Goal: Task Accomplishment & Management: Manage account settings

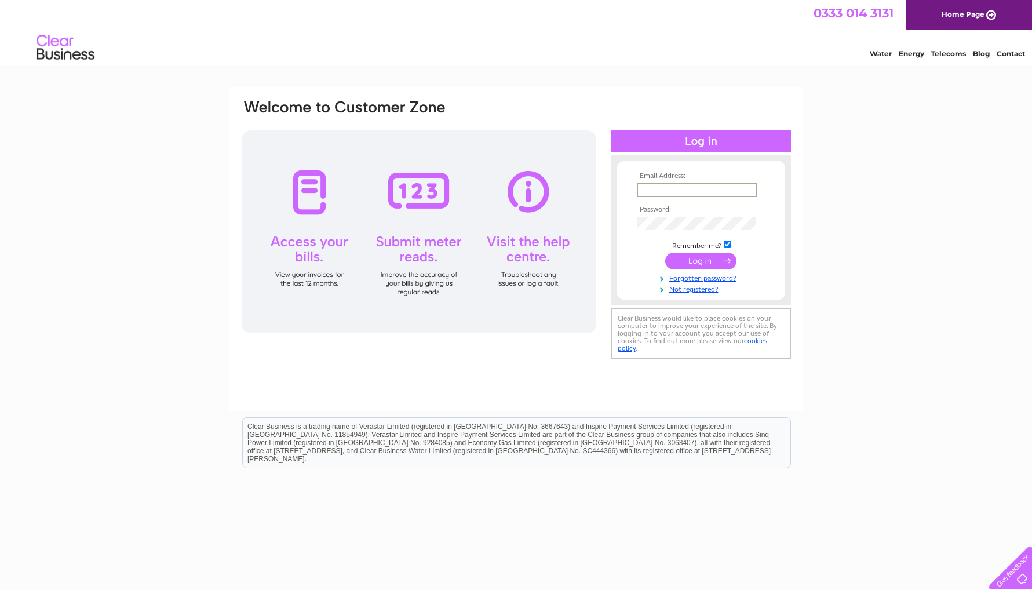
type input "joanne@naascourtfarm.com"
click at [701, 260] on input "submit" at bounding box center [700, 261] width 71 height 16
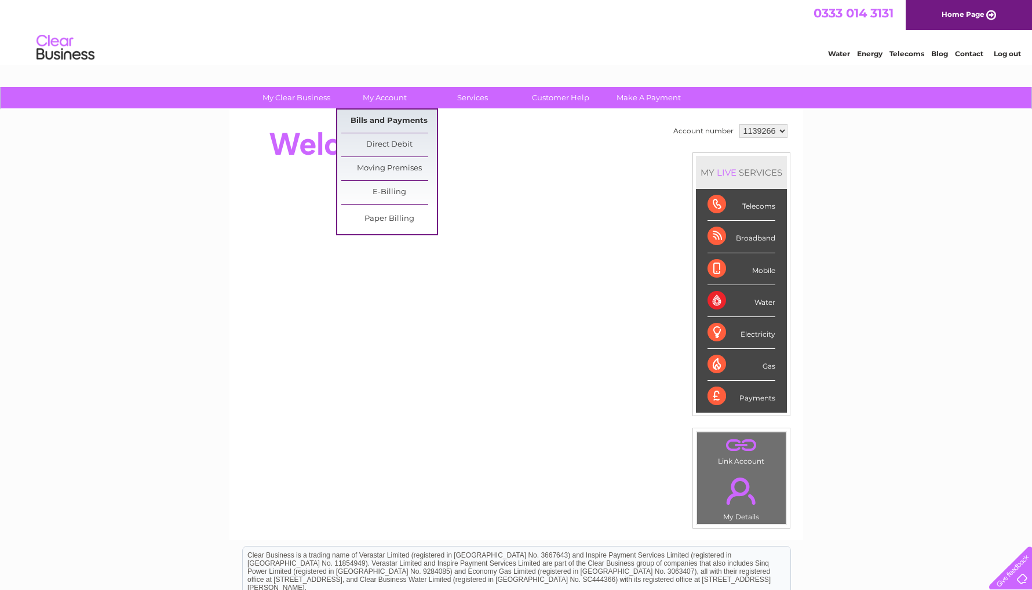
click at [385, 117] on link "Bills and Payments" at bounding box center [389, 121] width 96 height 23
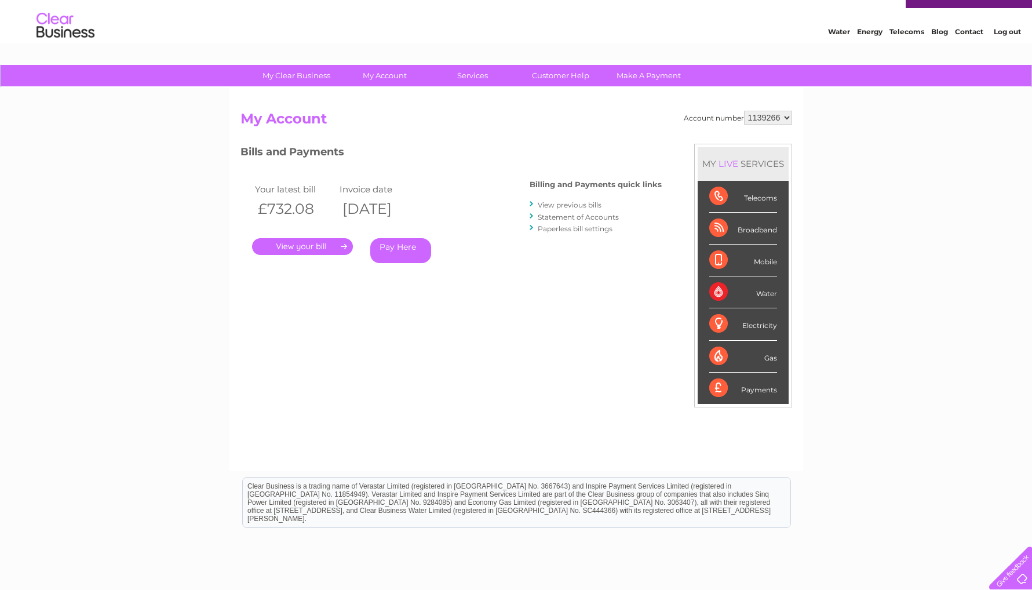
scroll to position [23, 0]
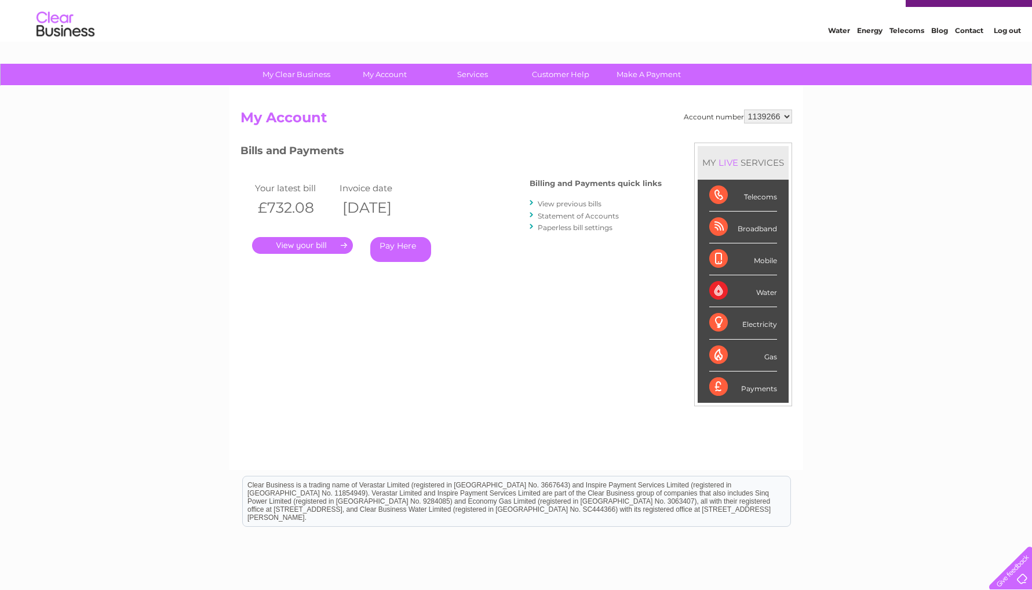
click at [323, 240] on link "." at bounding box center [302, 245] width 101 height 17
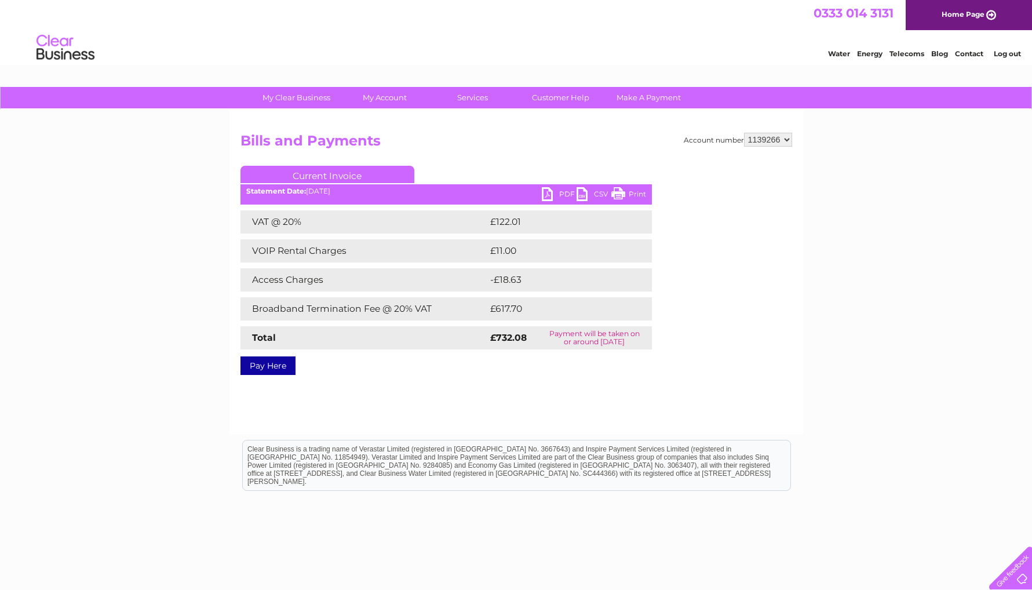
click at [624, 195] on link "Print" at bounding box center [629, 195] width 35 height 17
click at [555, 197] on link "PDF" at bounding box center [559, 195] width 35 height 17
click at [745, 68] on html "0333 014 3131 Home Page Water Energy Telecoms Blog Contact Log out" at bounding box center [516, 34] width 1032 height 68
